Goal: Task Accomplishment & Management: Use online tool/utility

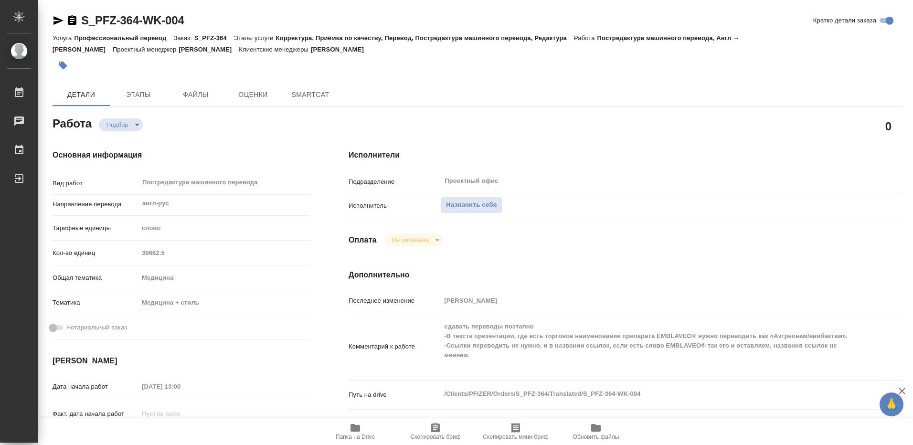
type textarea "x"
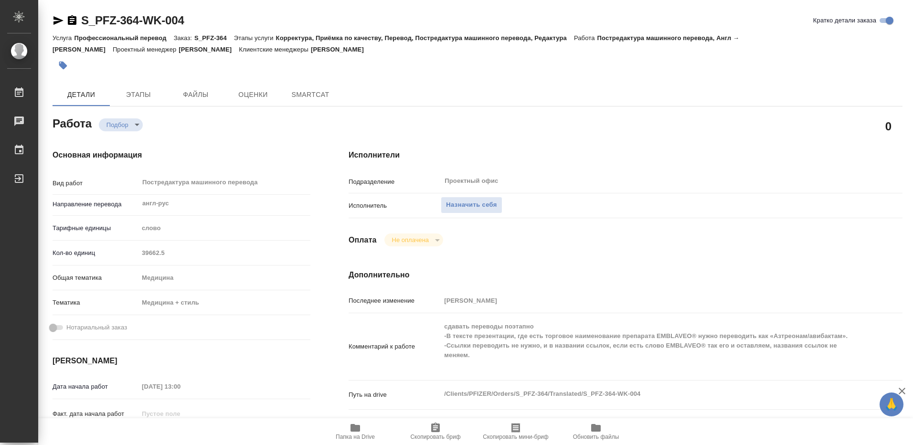
type textarea "x"
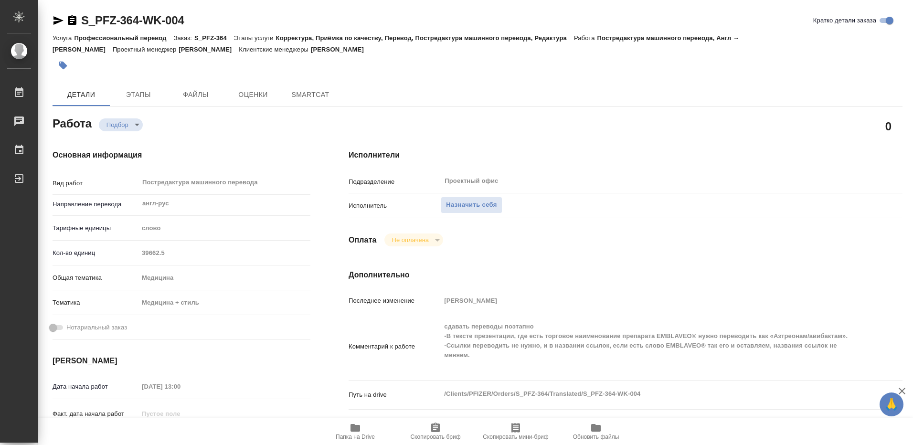
type textarea "x"
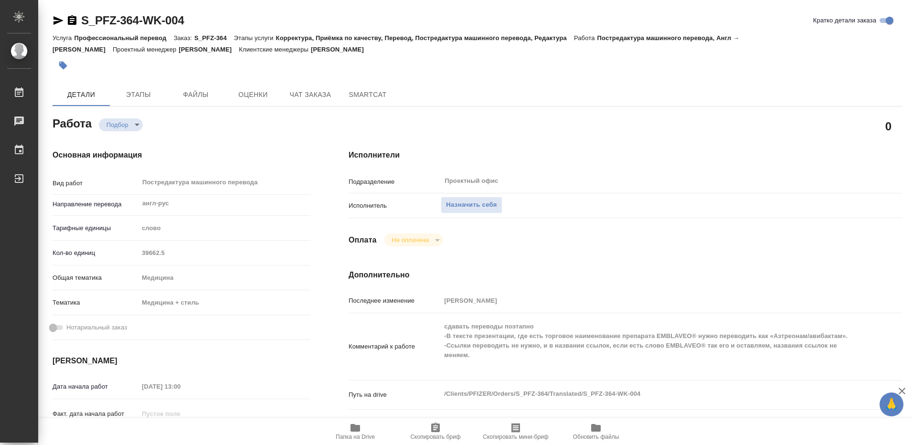
scroll to position [95, 0]
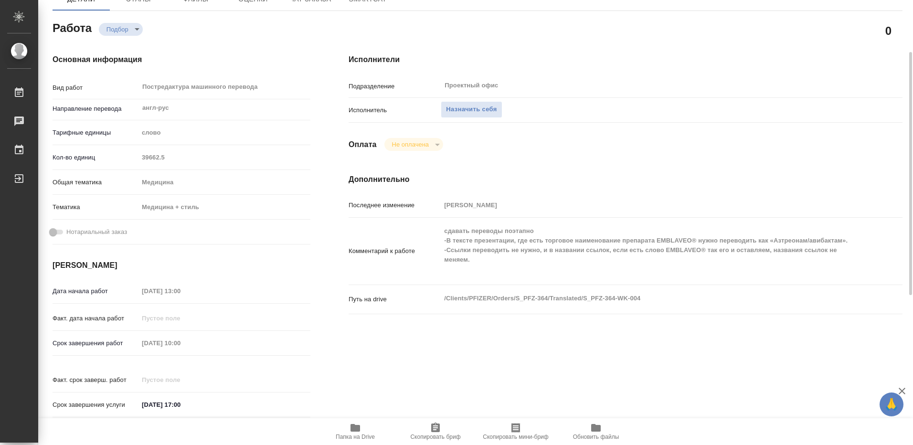
type textarea "x"
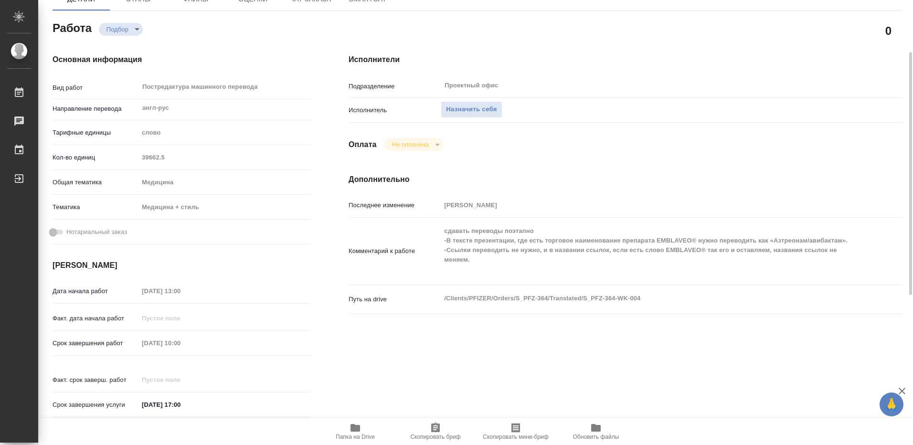
type textarea "x"
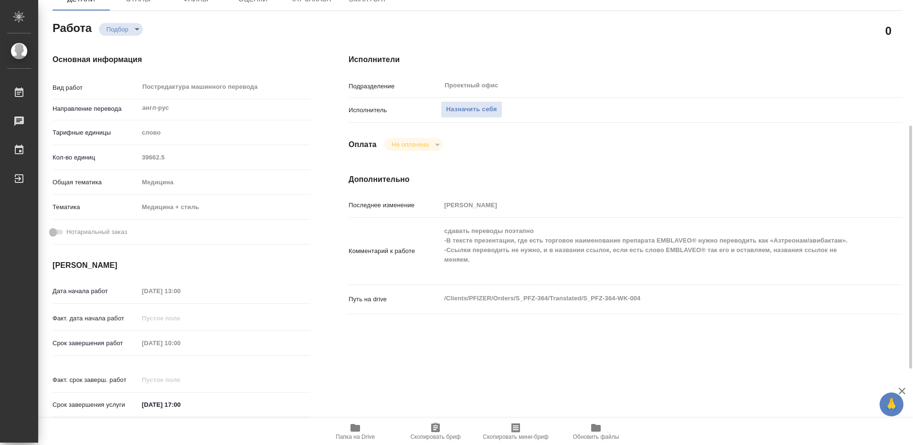
scroll to position [143, 0]
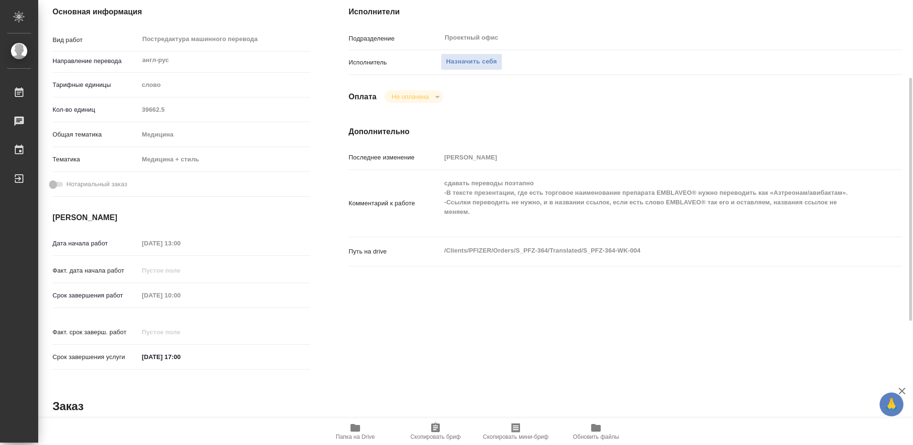
click at [353, 429] on icon "button" at bounding box center [355, 428] width 10 height 8
click at [235, 295] on div "[DATE] 10:00" at bounding box center [224, 295] width 172 height 14
